Goal: Task Accomplishment & Management: Complete application form

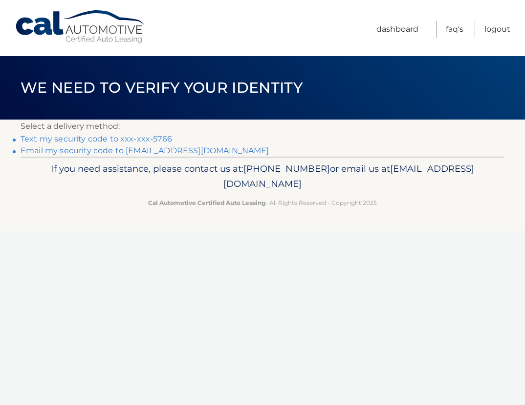
click at [166, 138] on link "Text my security code to xxx-xxx-5766" at bounding box center [96, 138] width 151 height 9
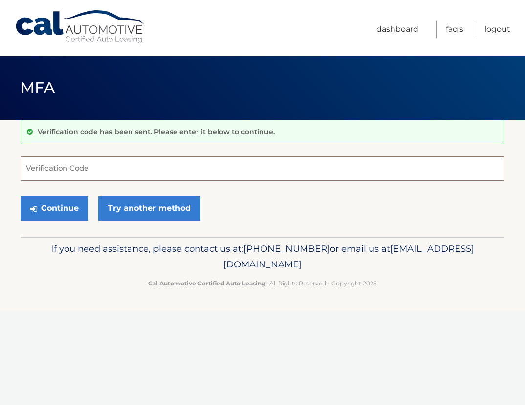
click at [126, 161] on input "Verification Code" at bounding box center [263, 168] width 484 height 24
type input "350197"
click at [21, 196] on button "Continue" at bounding box center [55, 208] width 68 height 24
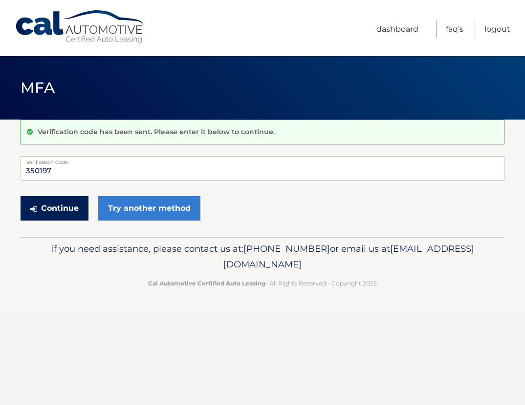
click at [58, 212] on button "Continue" at bounding box center [55, 208] width 68 height 24
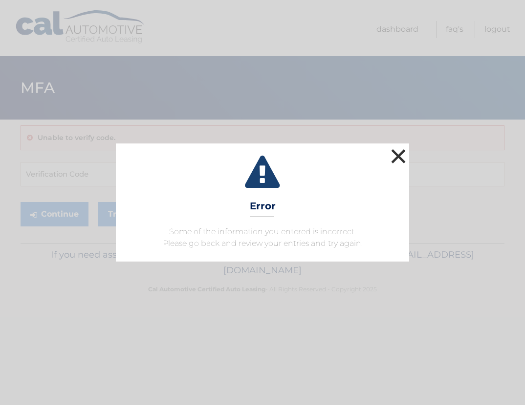
click at [395, 159] on button "×" at bounding box center [398, 157] width 20 height 20
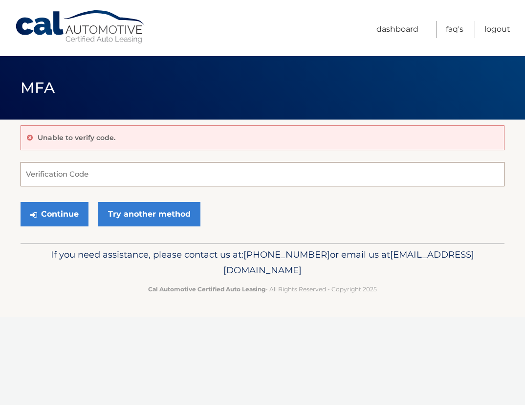
click at [112, 182] on input "Verification Code" at bounding box center [263, 174] width 484 height 24
type input "350197"
click at [21, 202] on button "Continue" at bounding box center [55, 214] width 68 height 24
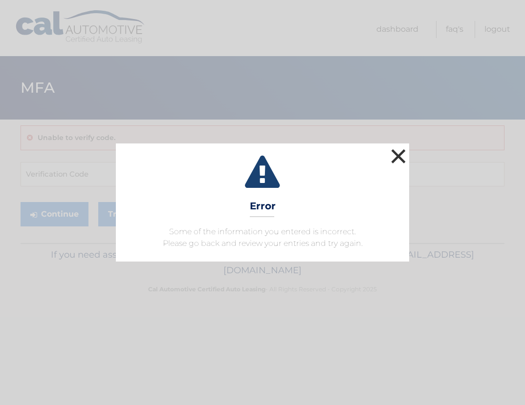
click at [404, 157] on button "×" at bounding box center [398, 157] width 20 height 20
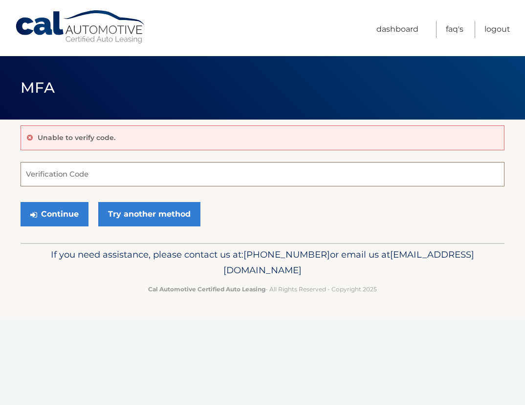
click at [125, 169] on input "Verification Code" at bounding box center [263, 174] width 484 height 24
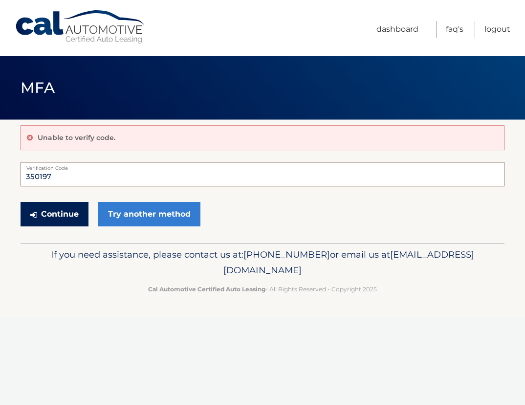
type input "350197"
click at [32, 221] on button "Continue" at bounding box center [55, 214] width 68 height 24
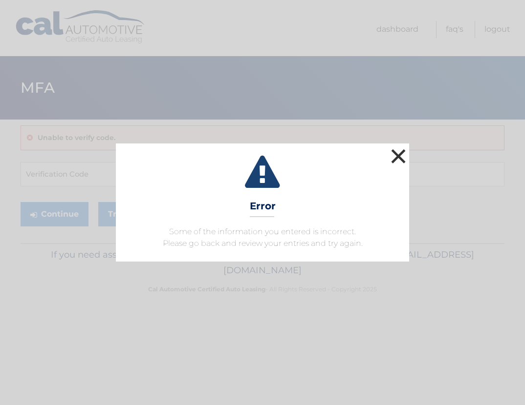
click at [399, 156] on button "×" at bounding box center [398, 157] width 20 height 20
click at [400, 155] on button "×" at bounding box center [398, 157] width 20 height 20
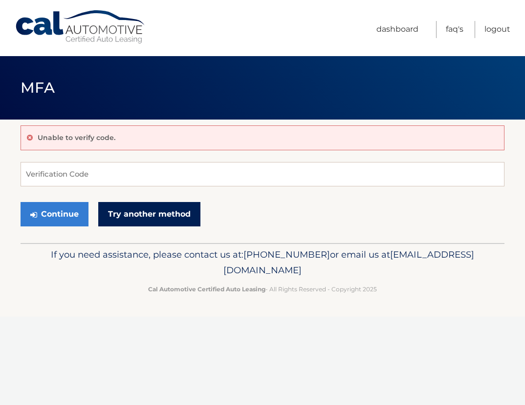
click at [179, 220] on link "Try another method" at bounding box center [149, 214] width 102 height 24
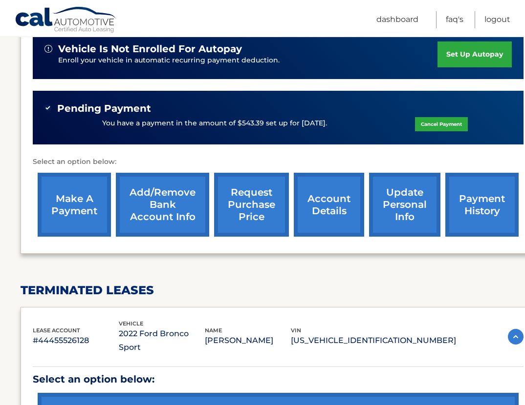
scroll to position [270, 0]
